Goal: Task Accomplishment & Management: Manage account settings

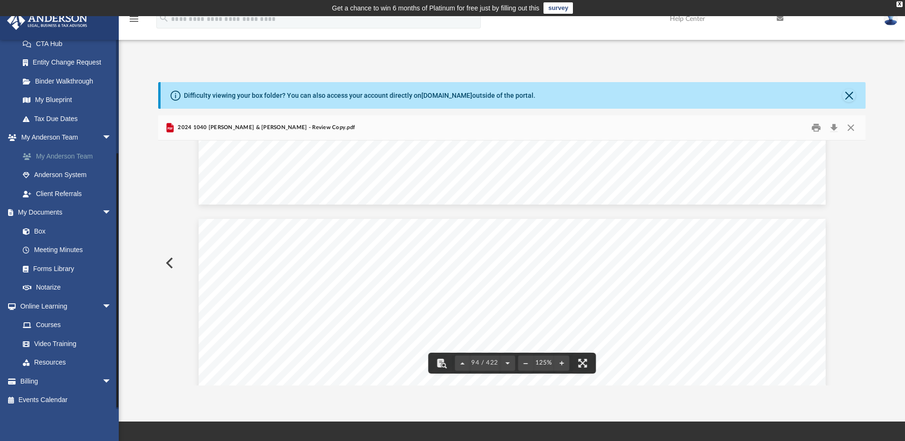
scroll to position [161, 0]
click at [44, 230] on link "Box" at bounding box center [69, 228] width 113 height 19
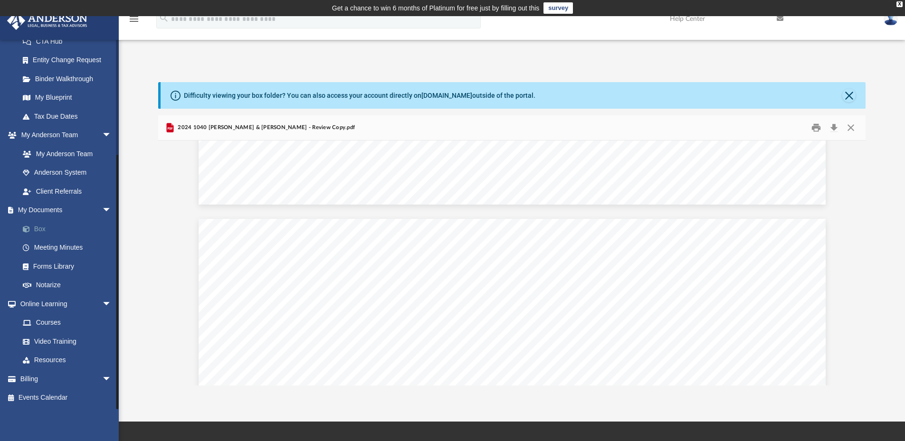
click at [44, 230] on link "Box" at bounding box center [69, 228] width 113 height 19
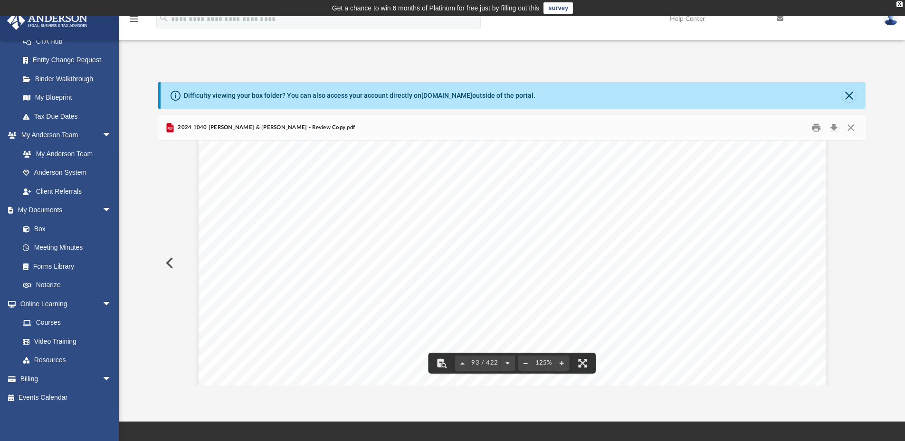
scroll to position [52260, 0]
click at [849, 127] on button "Close" at bounding box center [850, 128] width 17 height 15
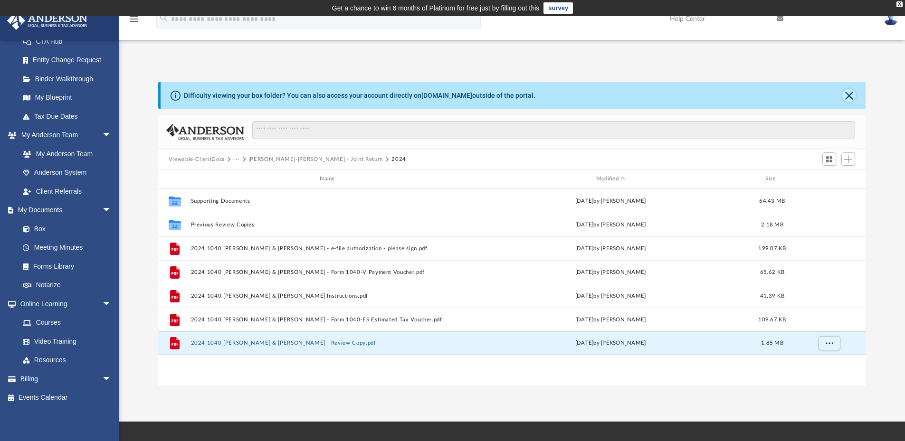
click at [849, 96] on button "Close" at bounding box center [848, 95] width 13 height 13
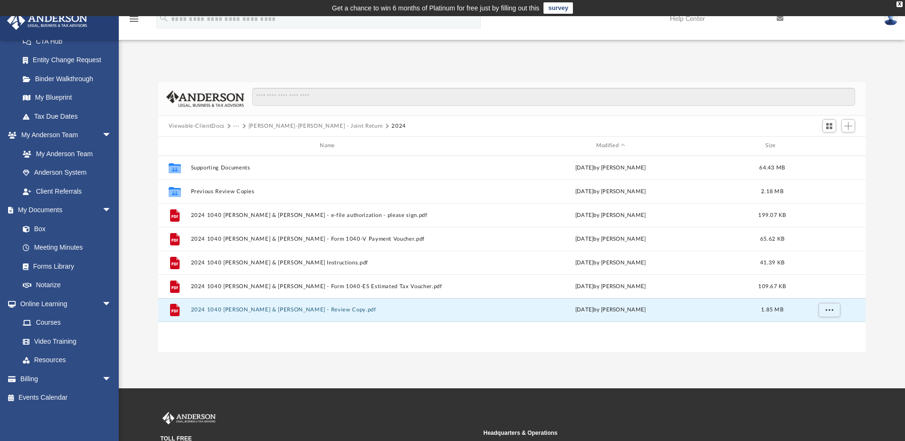
click at [235, 123] on button "···" at bounding box center [236, 126] width 6 height 9
click at [212, 124] on button "Viewable-ClientDocs" at bounding box center [197, 126] width 56 height 9
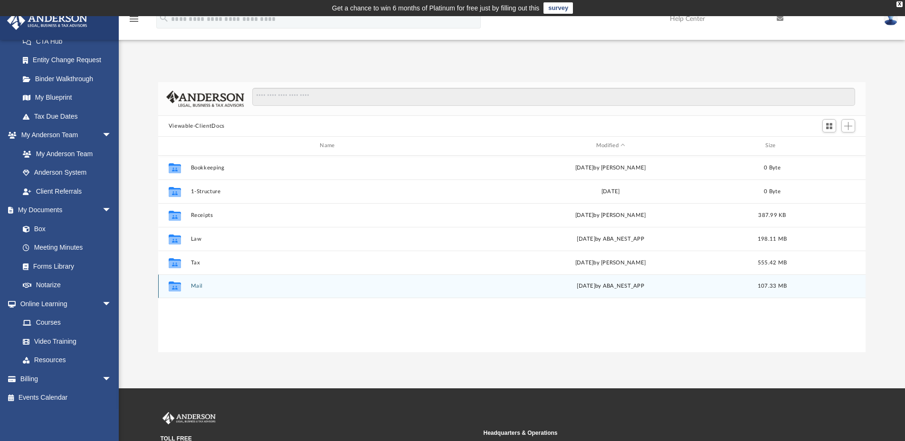
click at [197, 285] on button "Mail" at bounding box center [329, 286] width 277 height 6
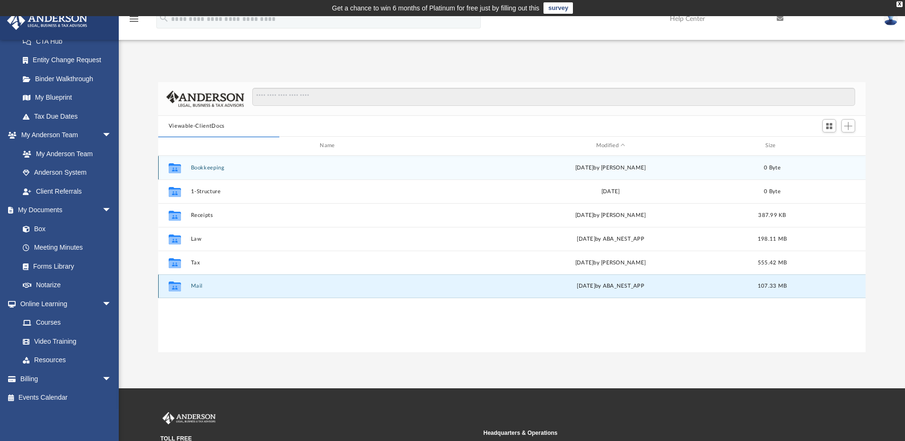
scroll to position [180, 700]
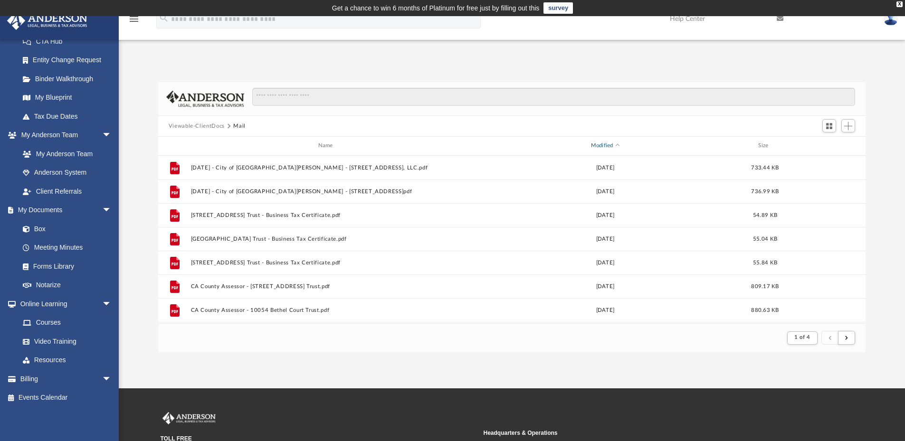
click at [603, 144] on div "Modified" at bounding box center [605, 146] width 274 height 9
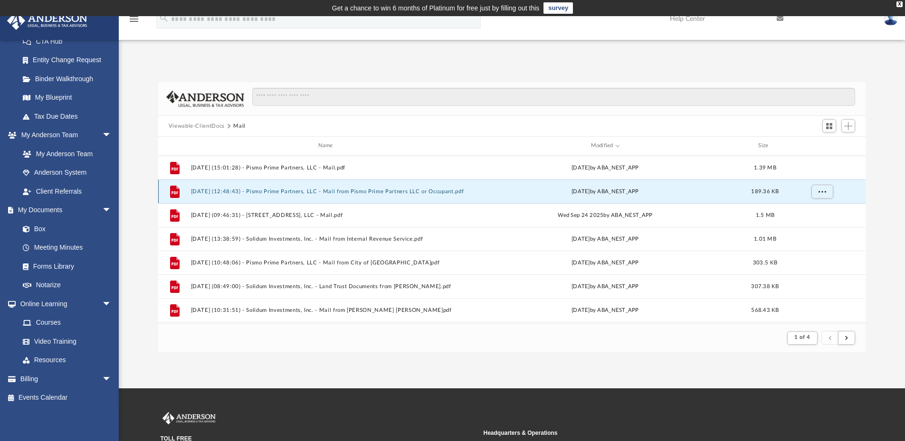
click at [403, 190] on button "[DATE] (12:48:43) - Pismo Prime Partners, LLC - Mail from Pismo Prime Partners …" at bounding box center [328, 192] width 274 height 6
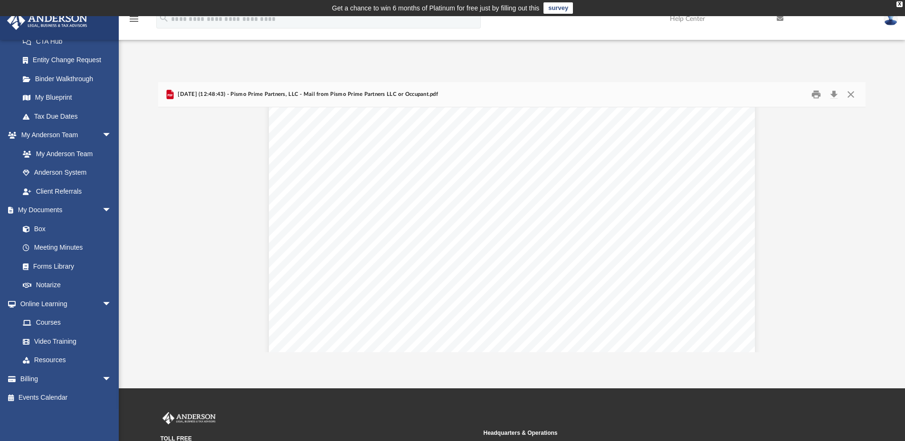
scroll to position [808, 0]
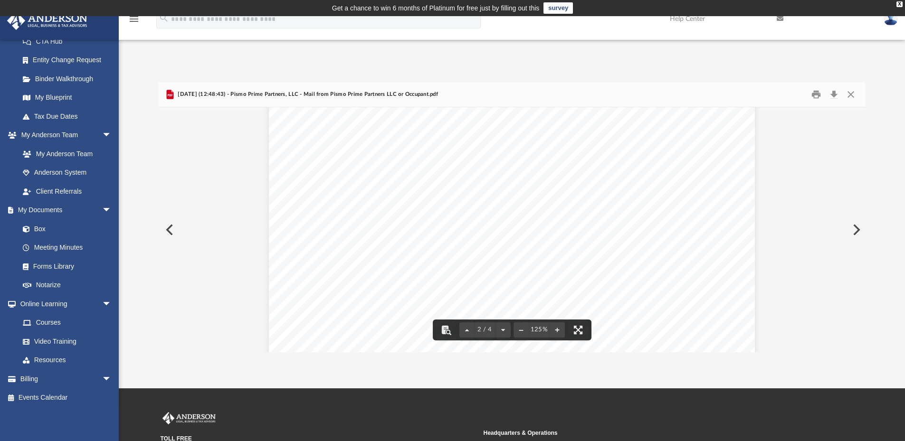
click at [622, 295] on div "Page 2" at bounding box center [512, 259] width 486 height 626
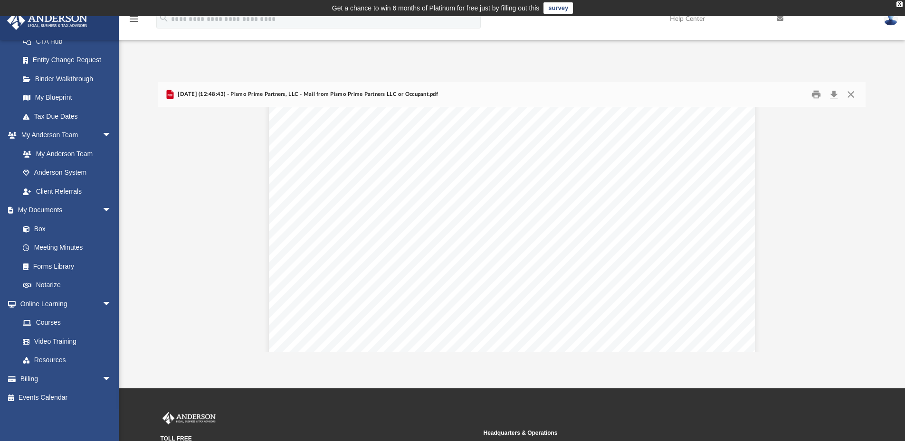
scroll to position [938, 0]
